Goal: Navigation & Orientation: Find specific page/section

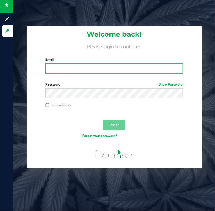
type input "[EMAIL_ADDRESS][DOMAIN_NAME]"
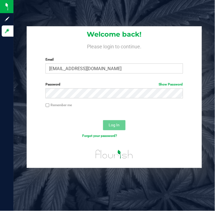
click at [46, 105] on input "Remember me" at bounding box center [47, 106] width 4 height 4
checkbox input "true"
click at [114, 124] on span "Log In" at bounding box center [113, 125] width 11 height 4
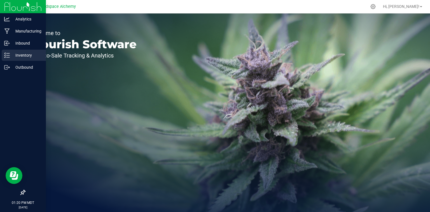
click at [30, 54] on p "Inventory" at bounding box center [27, 55] width 34 height 7
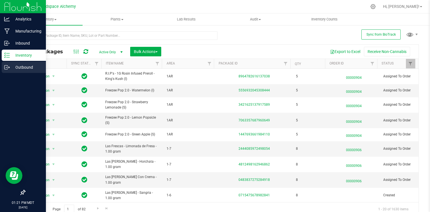
click at [20, 66] on p "Outbound" at bounding box center [27, 67] width 34 height 7
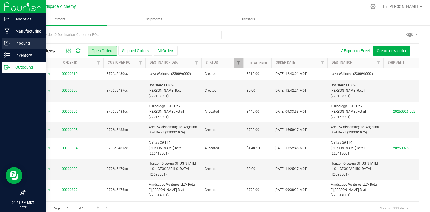
click at [22, 45] on p "Inbound" at bounding box center [27, 43] width 34 height 7
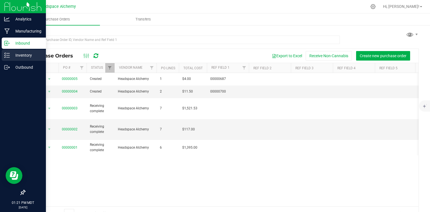
click at [12, 57] on p "Inventory" at bounding box center [27, 55] width 34 height 7
